Goal: Communication & Community: Answer question/provide support

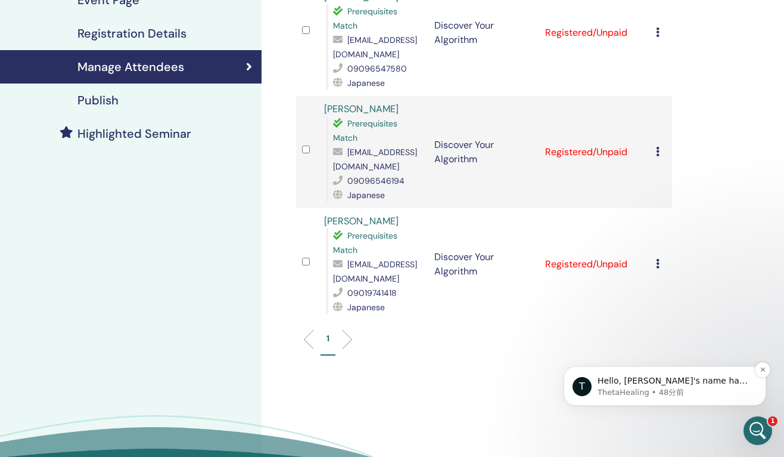
click at [697, 393] on p "ThetaHealing • 48分前" at bounding box center [675, 392] width 154 height 11
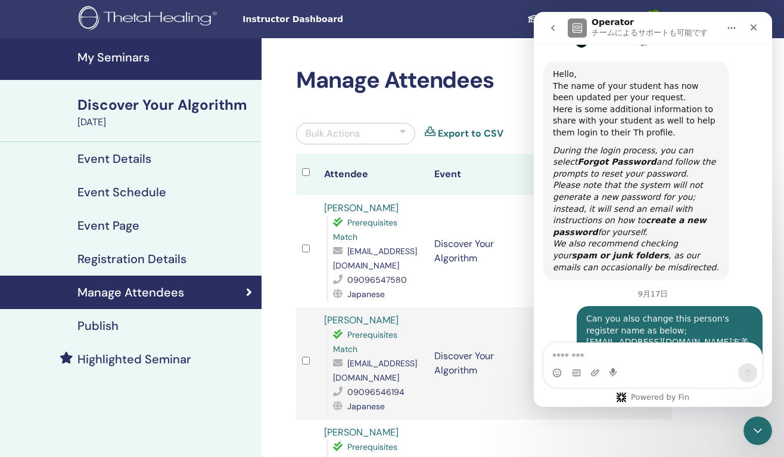
scroll to position [1090, 0]
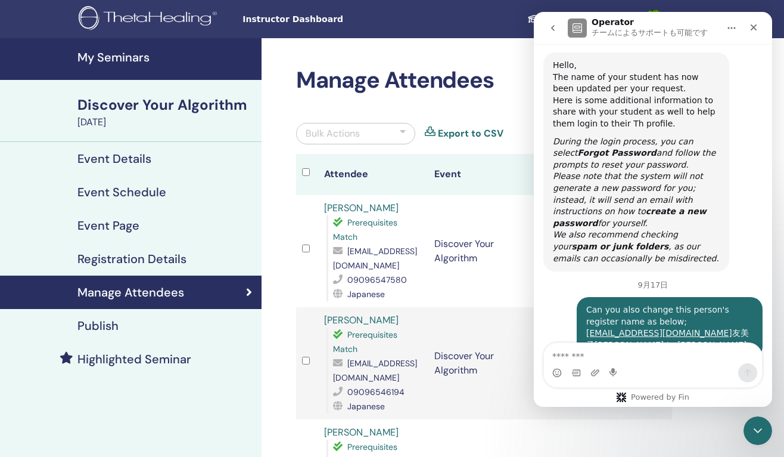
click at [665, 367] on div "Intercom Messenger" at bounding box center [653, 372] width 218 height 19
click at [684, 355] on textarea "メッセージ..." at bounding box center [653, 353] width 218 height 20
type textarea "*"
type textarea "**********"
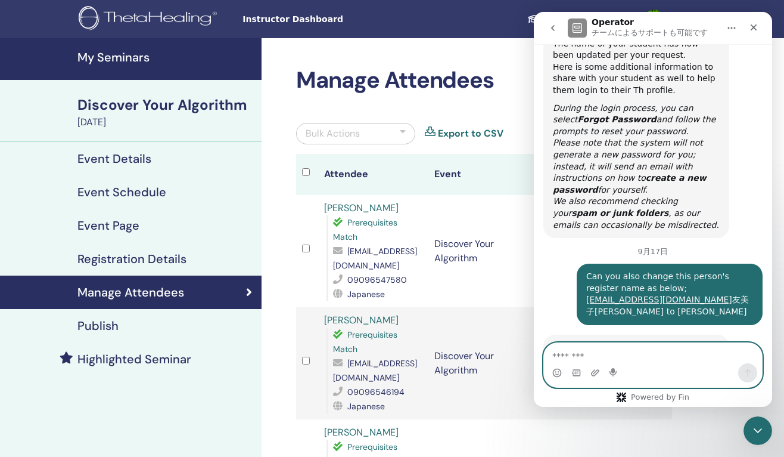
scroll to position [1125, 0]
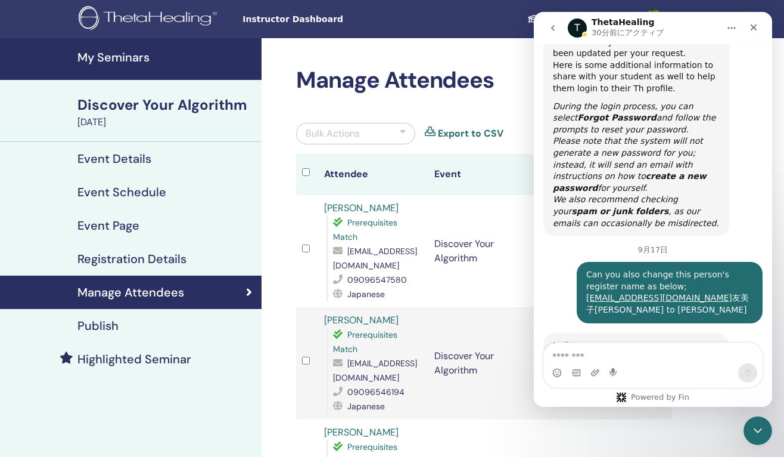
click at [555, 24] on icon "go back" at bounding box center [553, 28] width 10 height 10
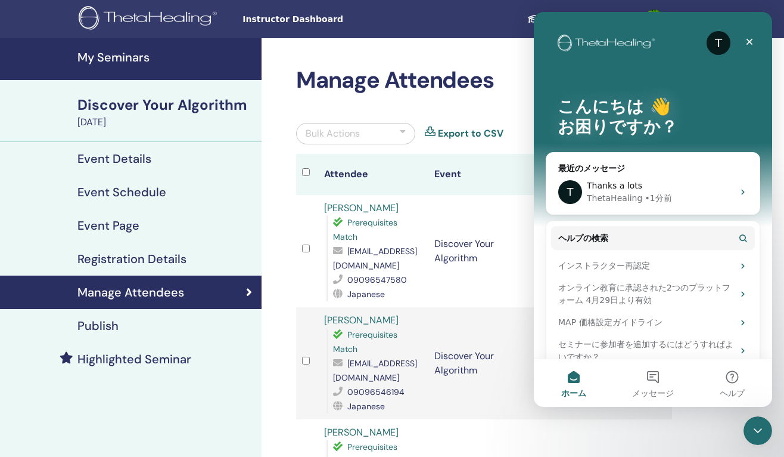
scroll to position [0, 0]
click at [753, 41] on icon "クローズ" at bounding box center [750, 42] width 10 height 10
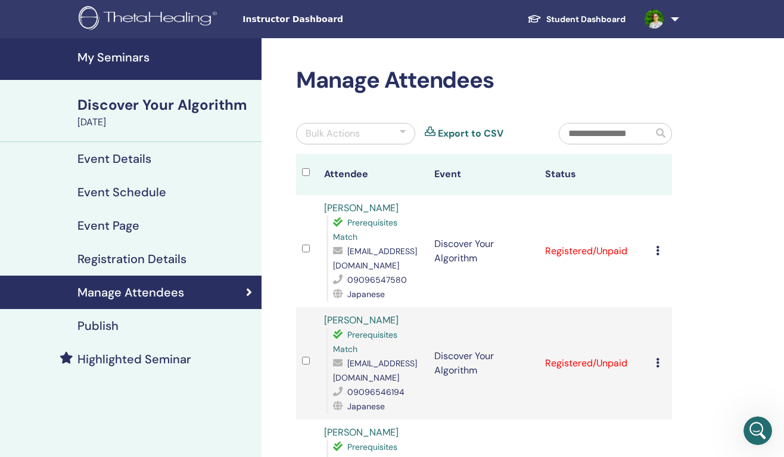
click at [582, 16] on link "Student Dashboard" at bounding box center [576, 19] width 117 height 22
